Goal: Transaction & Acquisition: Purchase product/service

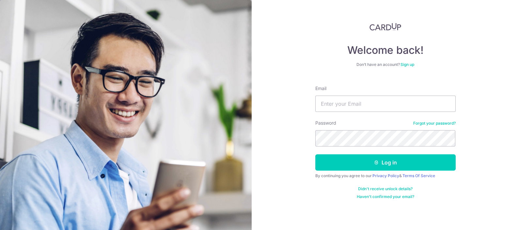
type input "[EMAIL_ADDRESS][DOMAIN_NAME]"
click at [315, 154] on button "Log in" at bounding box center [385, 162] width 140 height 16
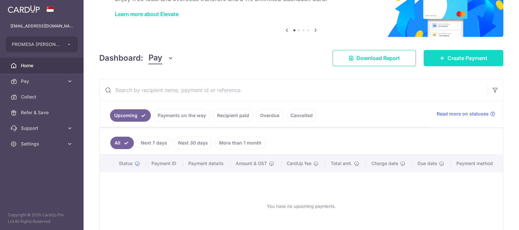
click at [440, 56] on icon at bounding box center [442, 58] width 5 height 5
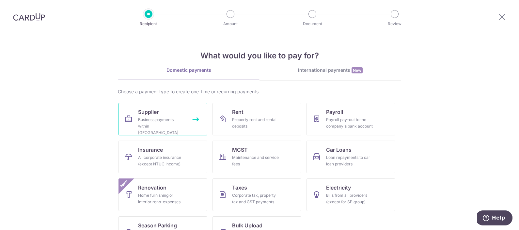
click at [171, 115] on link "Supplier Business payments within Singapore" at bounding box center [163, 119] width 89 height 33
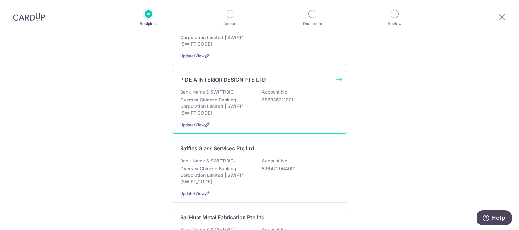
scroll to position [490, 0]
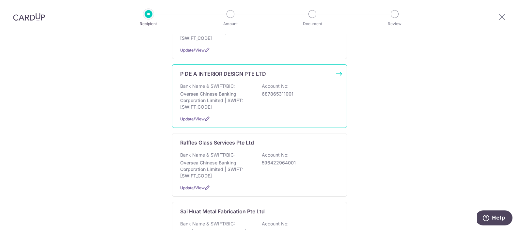
click at [241, 69] on div "P DE A INTERIOR DESIGN PTE LTD Bank Name & SWIFT/BIC: Oversea Chinese Banking C…" at bounding box center [259, 96] width 175 height 64
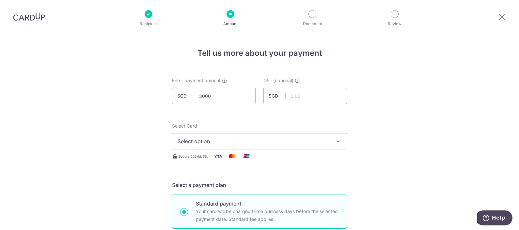
type input "3,000.00"
click at [245, 136] on button "Select option" at bounding box center [259, 141] width 175 height 16
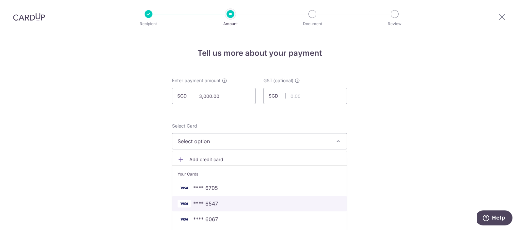
click at [215, 199] on link "**** 6547" at bounding box center [259, 204] width 174 height 16
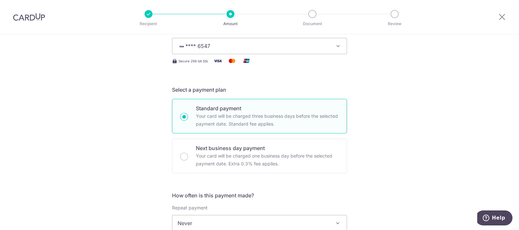
scroll to position [122, 0]
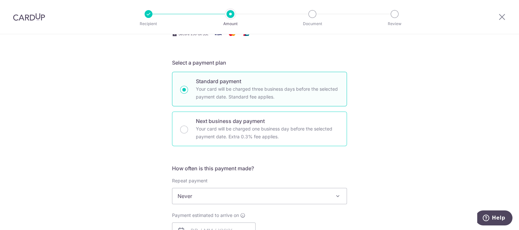
click at [224, 133] on p "Your card will be charged one business day before the selected payment date. Ex…" at bounding box center [267, 133] width 143 height 16
click at [188, 133] on input "Next business day payment Your card will be charged one business day before the…" at bounding box center [184, 130] width 8 height 8
radio input "false"
radio input "true"
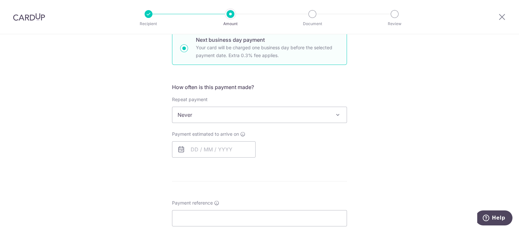
scroll to position [204, 0]
click at [211, 148] on input "text" at bounding box center [214, 149] width 84 height 16
click at [250, 210] on link "10" at bounding box center [251, 208] width 10 height 10
type input "[DATE]"
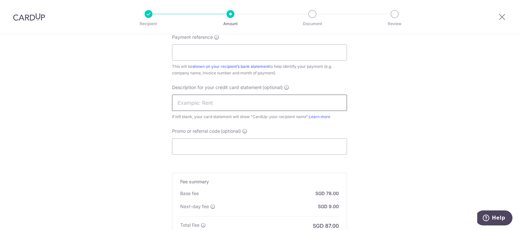
scroll to position [408, 0]
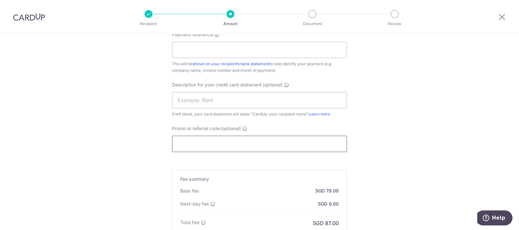
click at [190, 143] on input "Promo or referral code (optional)" at bounding box center [259, 144] width 175 height 16
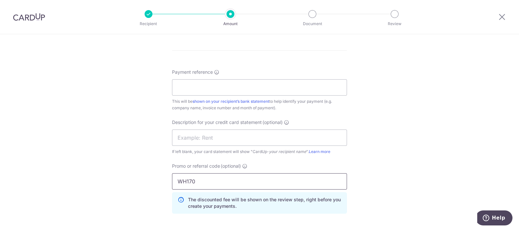
scroll to position [326, 0]
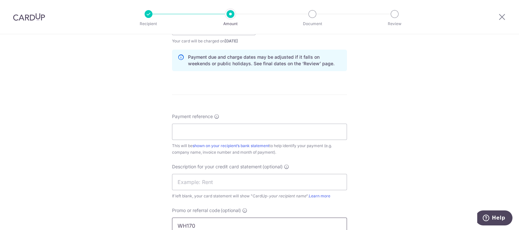
type input "WH170"
click at [230, 131] on input "Payment reference" at bounding box center [259, 132] width 175 height 16
paste input "#INV202590"
click at [179, 132] on input "#INV202590" at bounding box center [259, 132] width 175 height 16
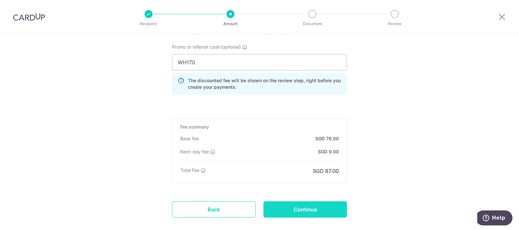
type input "INV202590"
click at [328, 206] on input "Continue" at bounding box center [306, 209] width 84 height 16
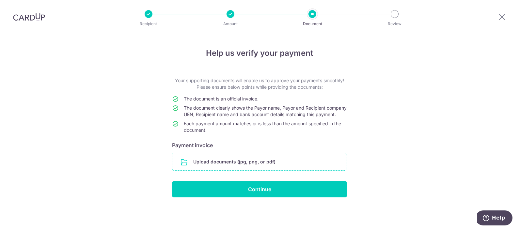
click at [315, 165] on input "file" at bounding box center [259, 161] width 174 height 17
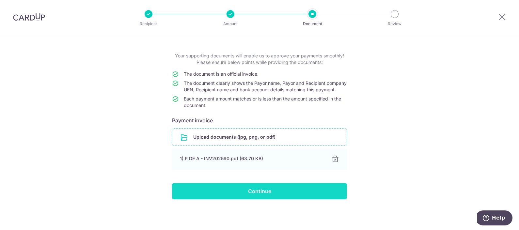
scroll to position [31, 0]
click at [249, 194] on input "Continue" at bounding box center [259, 191] width 175 height 16
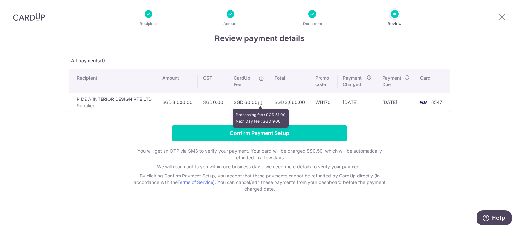
click at [259, 105] on icon at bounding box center [260, 103] width 5 height 5
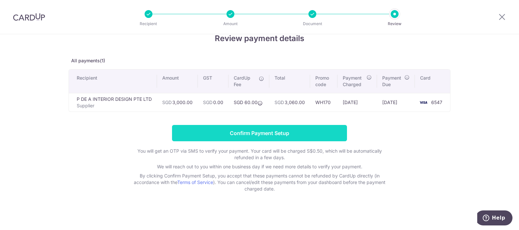
click at [255, 134] on input "Confirm Payment Setup" at bounding box center [259, 133] width 175 height 16
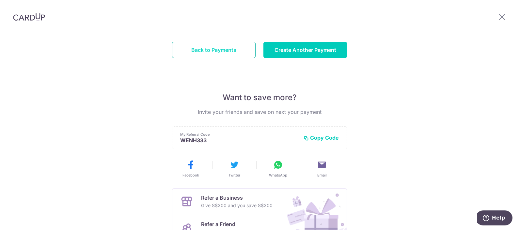
click at [224, 47] on button "Back to Payments" at bounding box center [214, 50] width 84 height 16
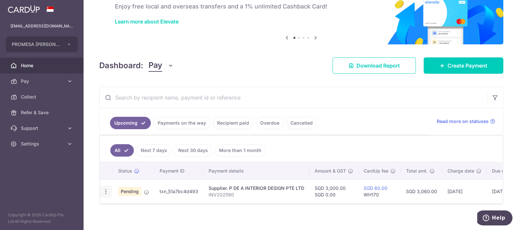
click at [104, 191] on icon "button" at bounding box center [106, 191] width 7 height 7
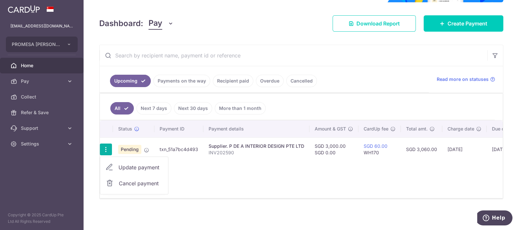
click at [133, 165] on span "Update payment" at bounding box center [141, 168] width 44 height 8
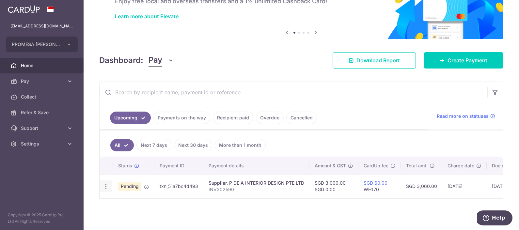
scroll to position [47, 0]
radio input "true"
type input "3,000.00"
type input "0.00"
type input "[DATE]"
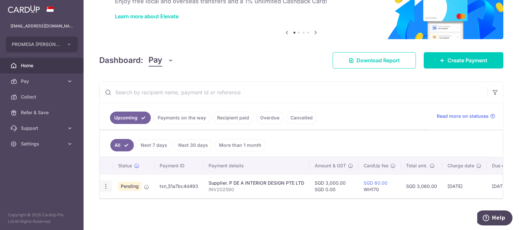
type input "INV202590"
type input "WH170"
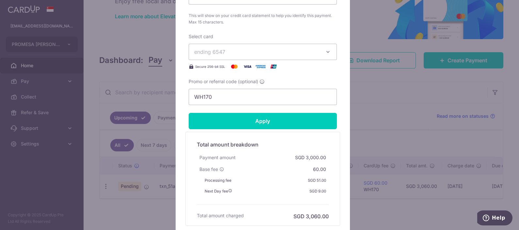
scroll to position [326, 0]
click at [255, 46] on button "ending 6547" at bounding box center [263, 52] width 148 height 16
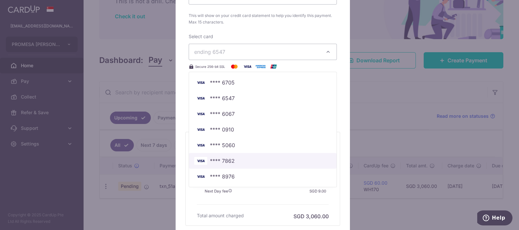
click at [233, 162] on span "**** 7862" at bounding box center [262, 161] width 137 height 8
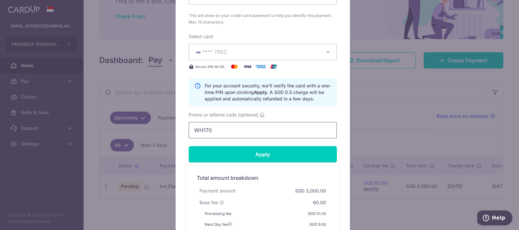
scroll to position [408, 0]
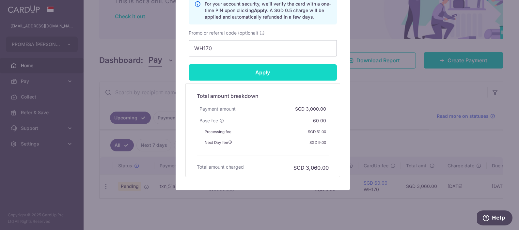
click at [294, 69] on input "Apply" at bounding box center [263, 72] width 148 height 16
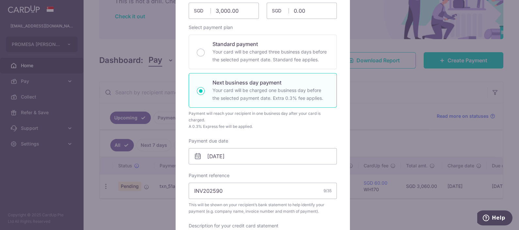
scroll to position [0, 0]
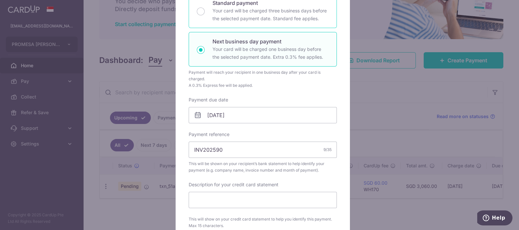
type input "Successfully Applied"
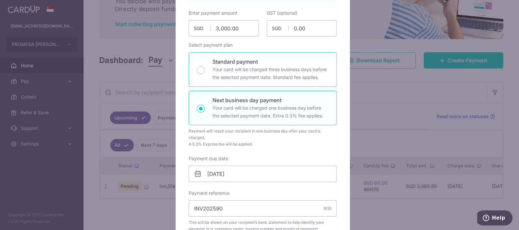
scroll to position [70, 0]
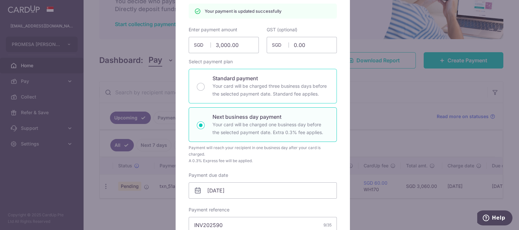
click at [266, 82] on p "Your card will be charged three business days before the selected payment date.…" at bounding box center [271, 90] width 116 height 16
click at [205, 83] on input "Standard payment Your card will be charged three business days before the selec…" at bounding box center [201, 87] width 8 height 8
radio input "true"
type input "Apply"
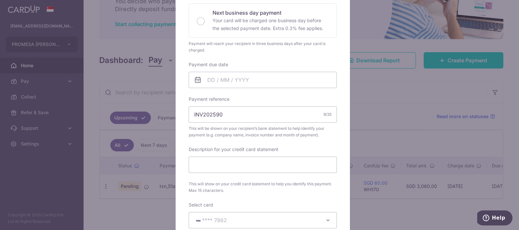
scroll to position [152, 0]
click at [254, 73] on input "Payment due date" at bounding box center [263, 80] width 148 height 16
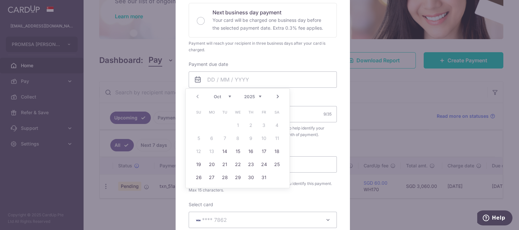
click at [340, 16] on div "Edit payment By clicking apply, you will make changes to all payments to P DE A…" at bounding box center [263, 157] width 174 height 523
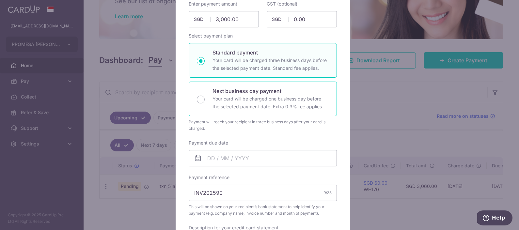
scroll to position [0, 0]
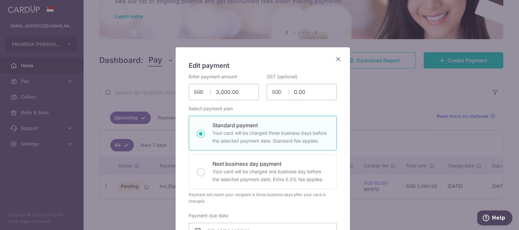
click at [334, 62] on icon "Close" at bounding box center [338, 59] width 8 height 8
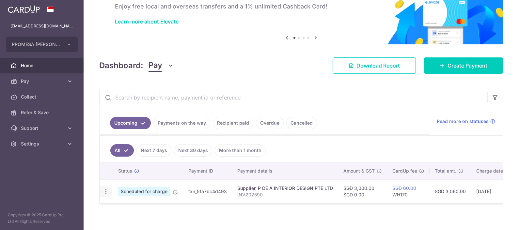
click at [107, 183] on td "Update payment Cancel payment" at bounding box center [106, 192] width 13 height 24
click at [105, 190] on icon "button" at bounding box center [106, 191] width 7 height 7
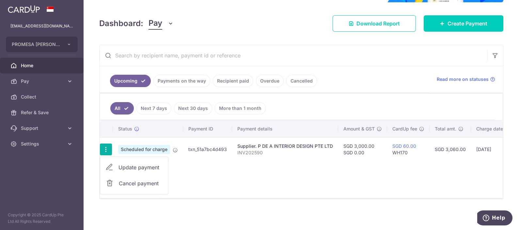
click at [150, 160] on link "Update payment" at bounding box center [134, 168] width 68 height 16
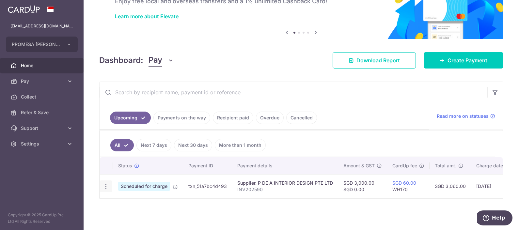
scroll to position [47, 0]
radio input "true"
type input "3,000.00"
type input "0.00"
type input "[DATE]"
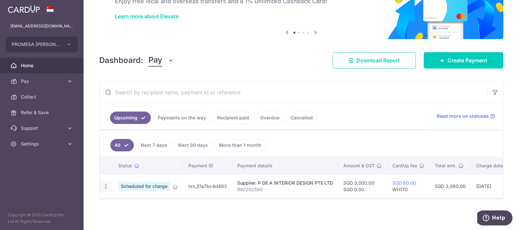
type input "INV202590"
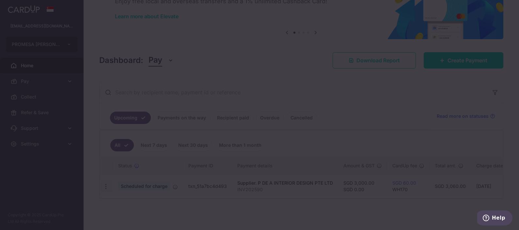
type input "WH170"
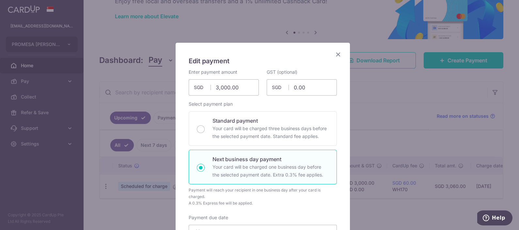
scroll to position [0, 0]
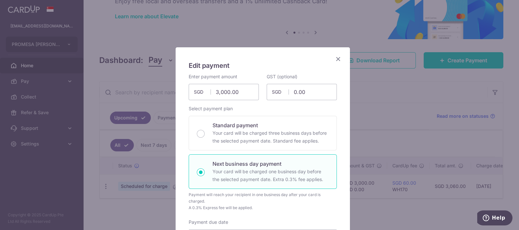
click at [337, 60] on icon "Close" at bounding box center [338, 59] width 8 height 8
